Goal: Transaction & Acquisition: Purchase product/service

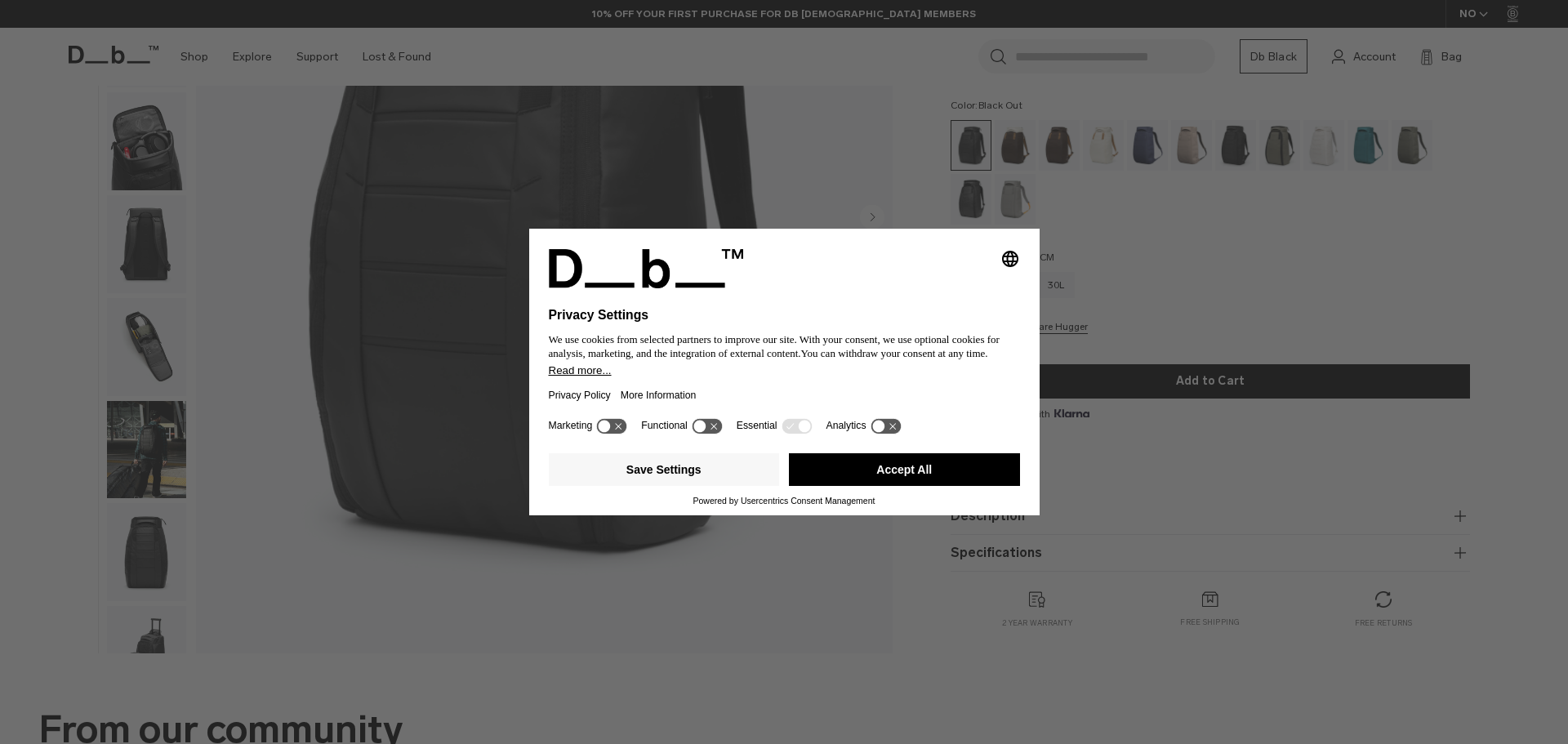
click at [894, 472] on button "Accept All" at bounding box center [904, 469] width 231 height 32
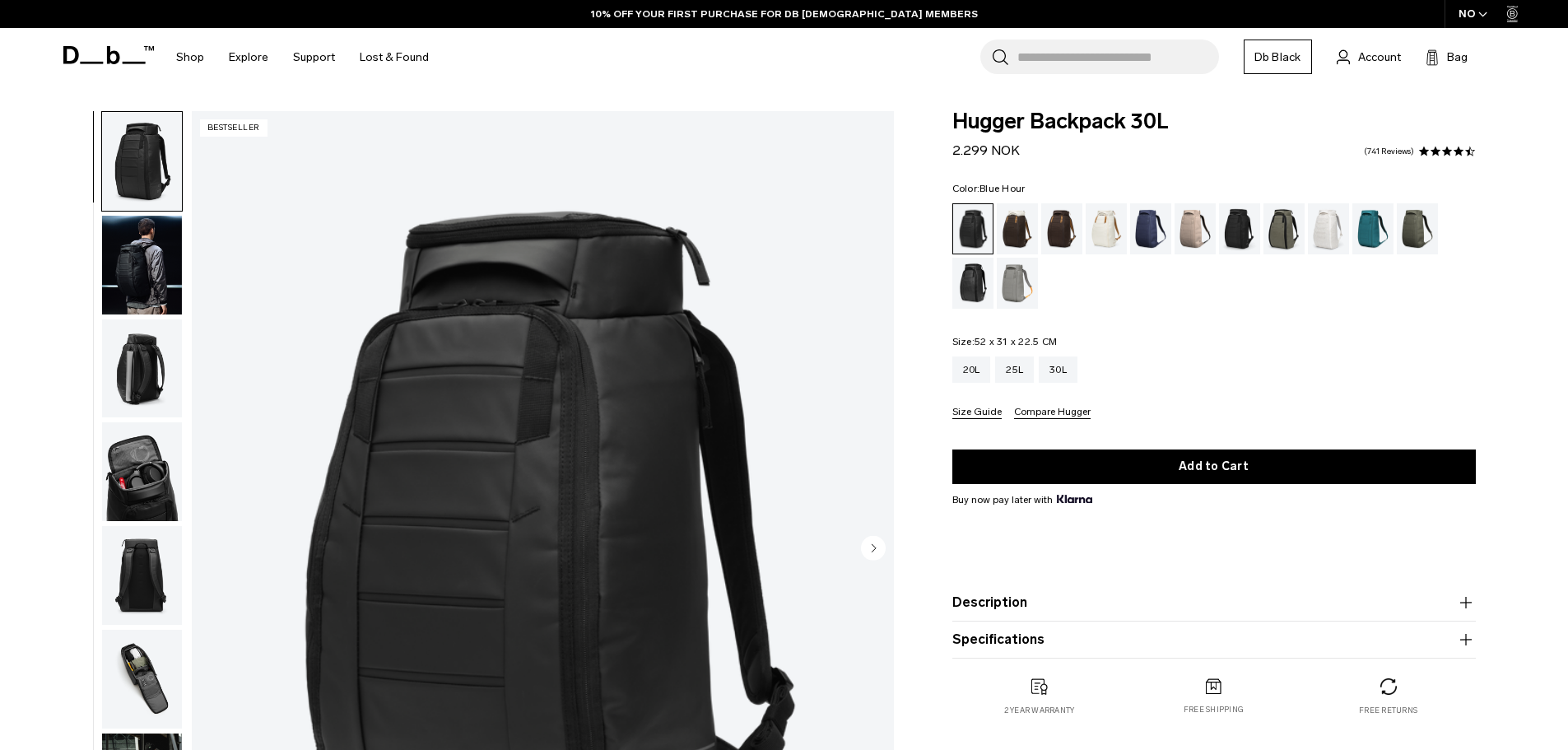
click at [1146, 229] on div "Blue Hour" at bounding box center [1150, 228] width 42 height 51
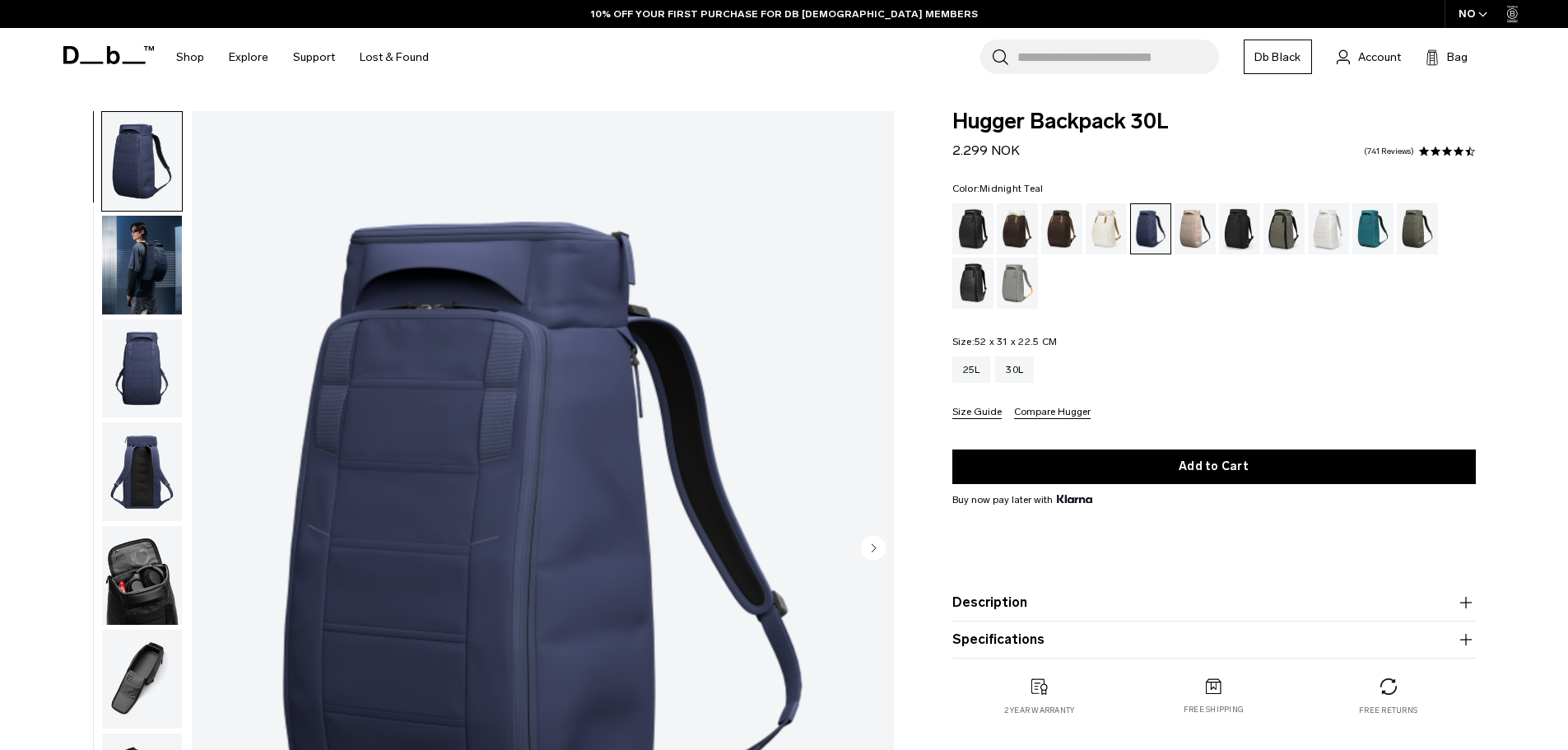
click at [1379, 223] on div "Midnight Teal" at bounding box center [1373, 228] width 42 height 51
